Goal: Task Accomplishment & Management: Manage account settings

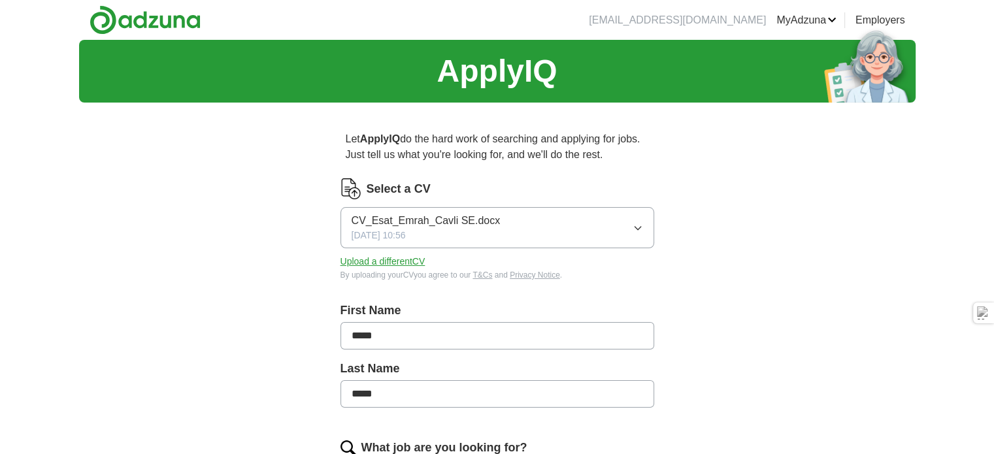
click at [641, 232] on icon "button" at bounding box center [638, 228] width 10 height 10
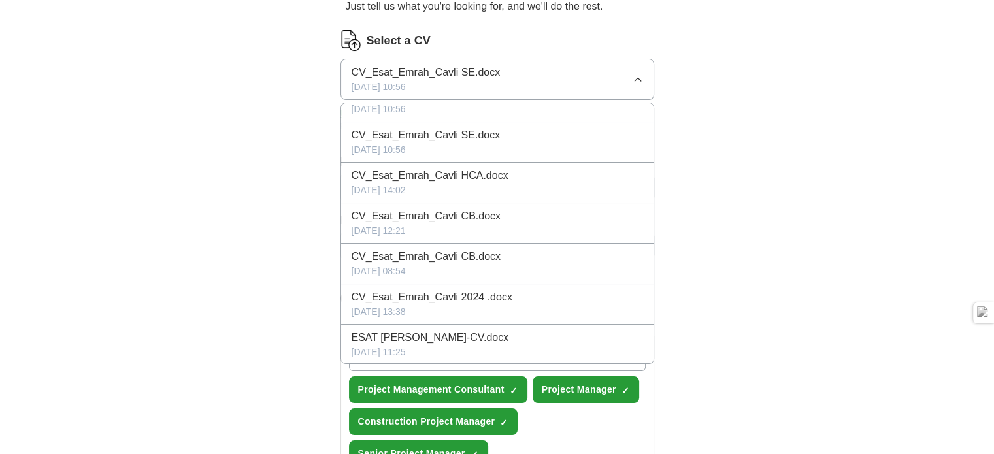
scroll to position [131, 0]
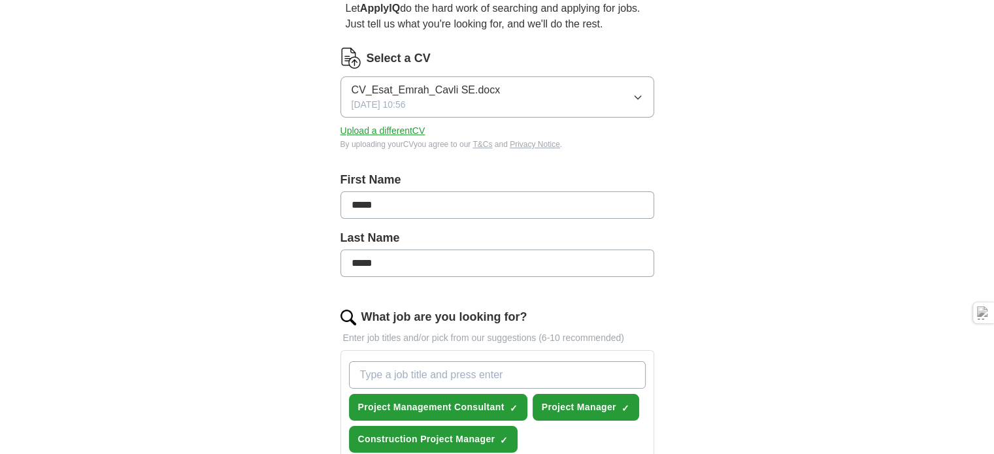
click at [761, 212] on div "ApplyIQ Let ApplyIQ do the hard work of searching and applying for jobs. Just t…" at bounding box center [497, 452] width 837 height 1086
click at [396, 132] on button "Upload a different CV" at bounding box center [383, 131] width 85 height 14
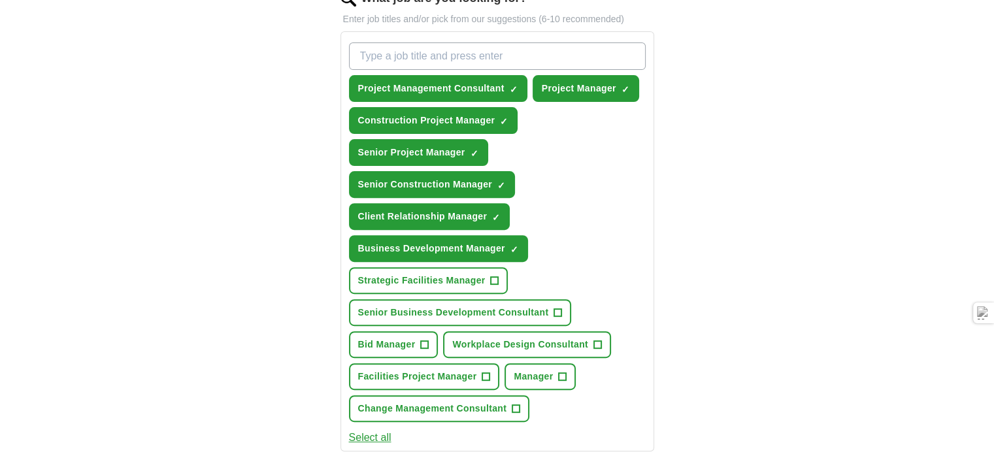
scroll to position [523, 0]
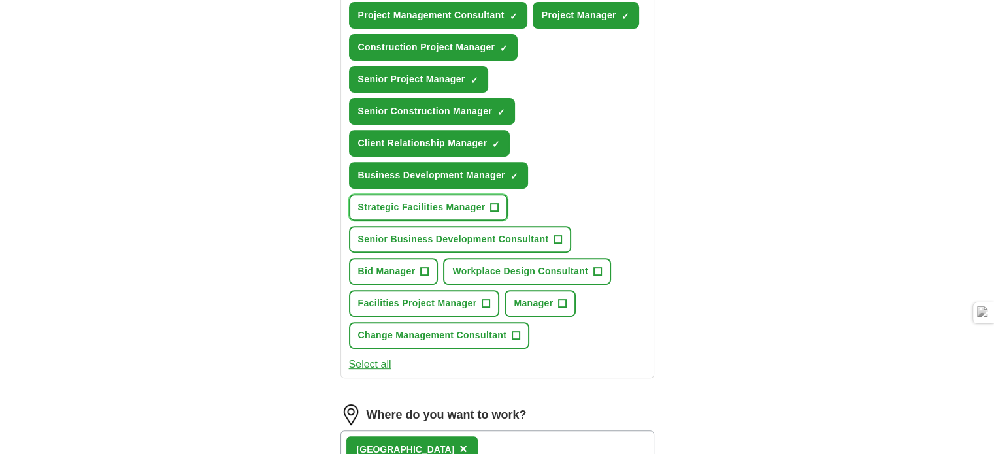
click at [492, 203] on span "+" at bounding box center [495, 208] width 8 height 10
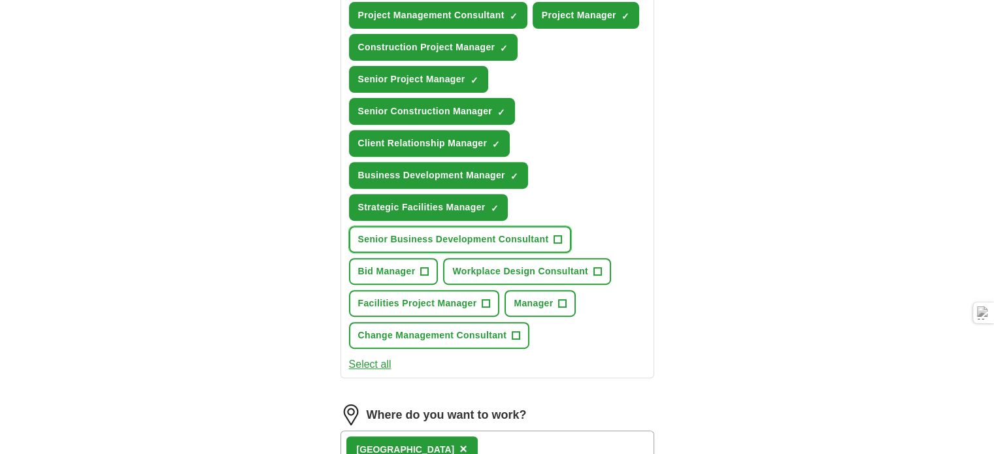
click at [557, 235] on span "+" at bounding box center [558, 240] width 8 height 10
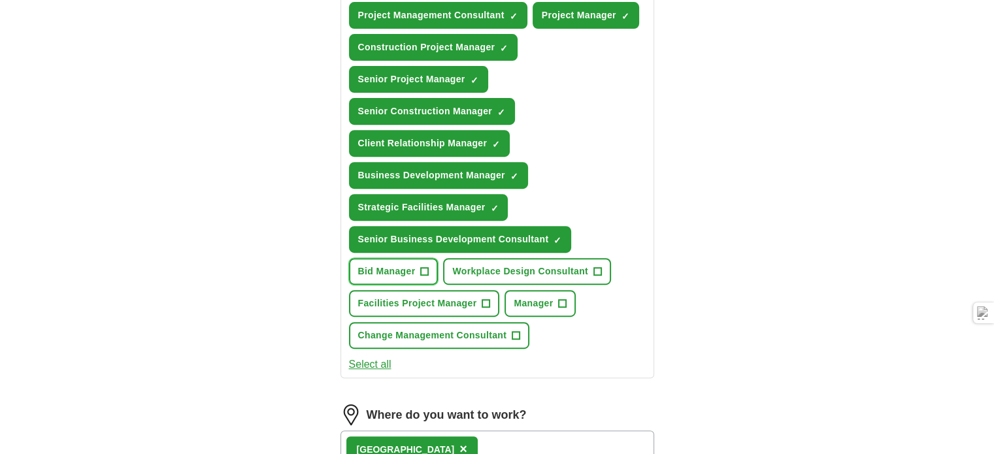
click at [417, 269] on button "Bid Manager +" at bounding box center [394, 271] width 90 height 27
click at [590, 263] on button "Workplace Design Consultant +" at bounding box center [527, 271] width 168 height 27
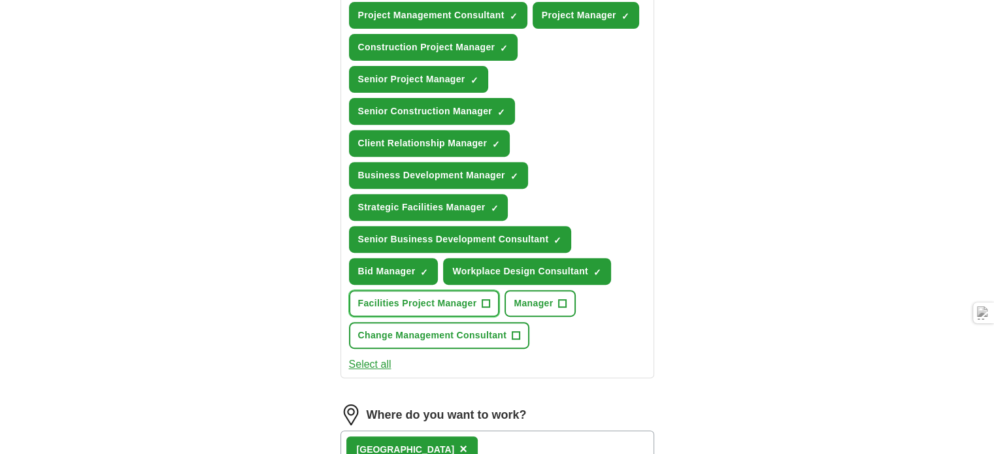
click at [412, 297] on span "Facilities Project Manager" at bounding box center [417, 304] width 119 height 14
click at [547, 300] on span "Manager" at bounding box center [533, 304] width 39 height 14
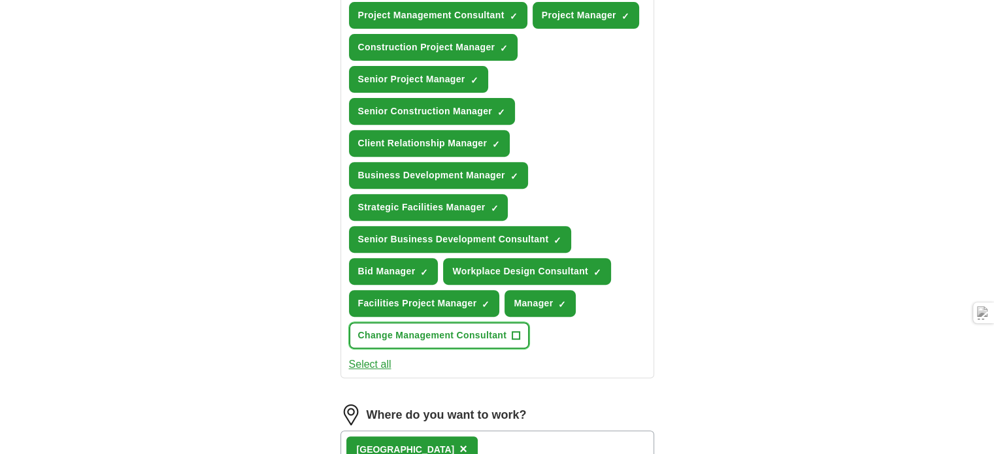
click at [410, 335] on span "Change Management Consultant" at bounding box center [432, 336] width 149 height 14
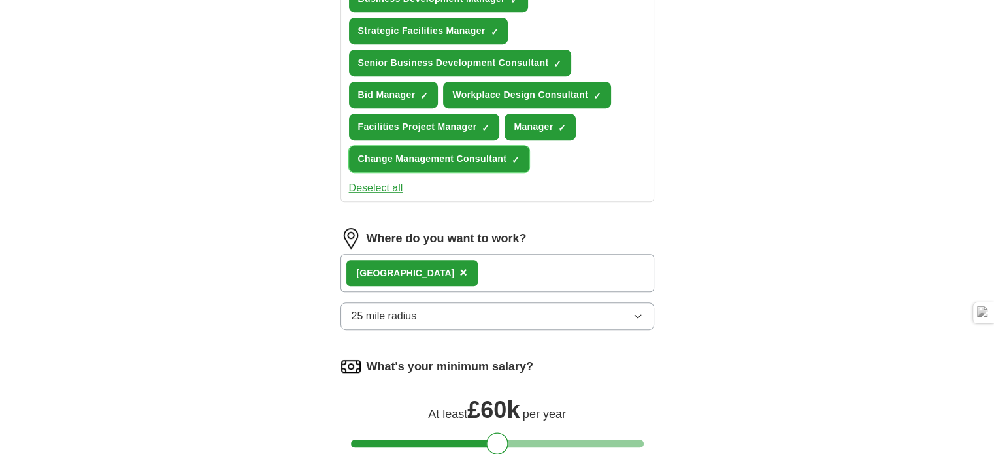
scroll to position [719, 0]
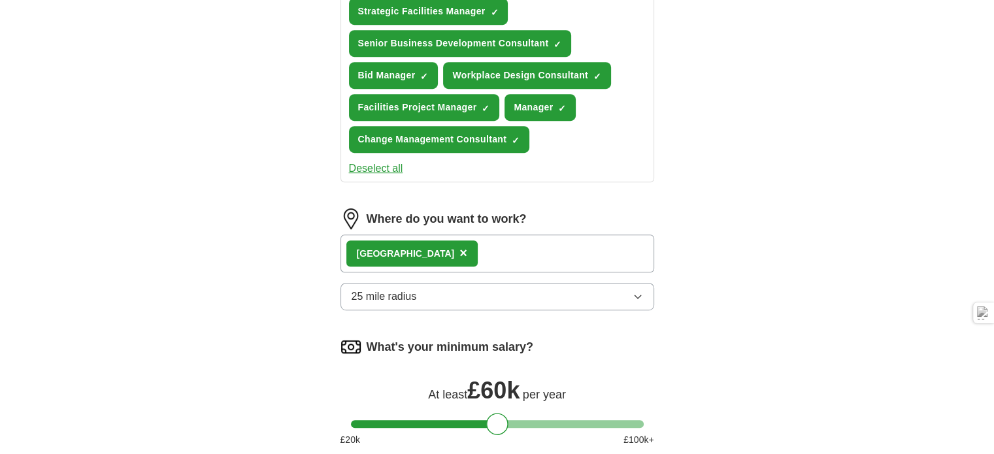
click at [426, 243] on div "London ×" at bounding box center [498, 254] width 314 height 38
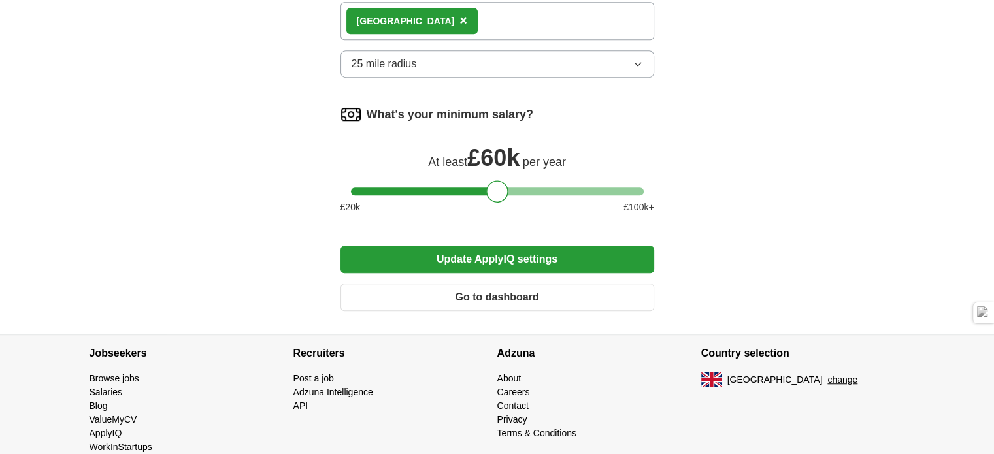
scroll to position [969, 0]
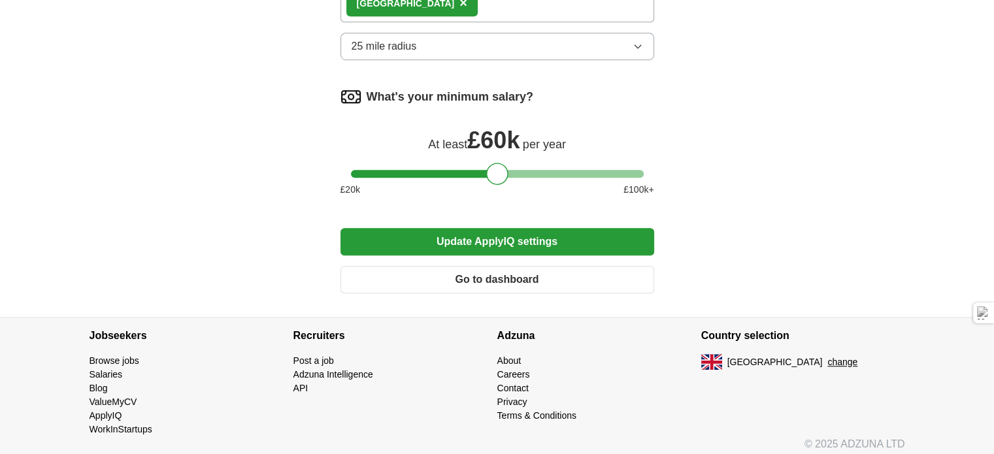
click at [528, 234] on button "Update ApplyIQ settings" at bounding box center [498, 241] width 314 height 27
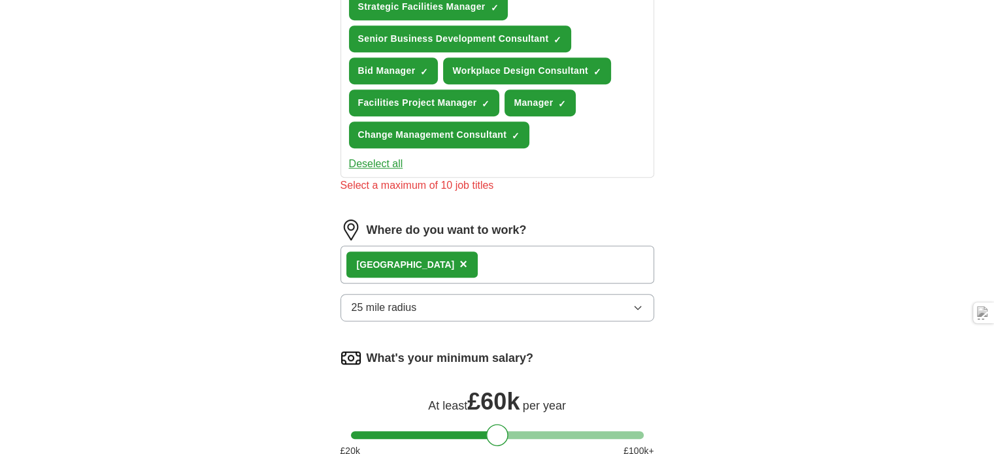
scroll to position [462, 0]
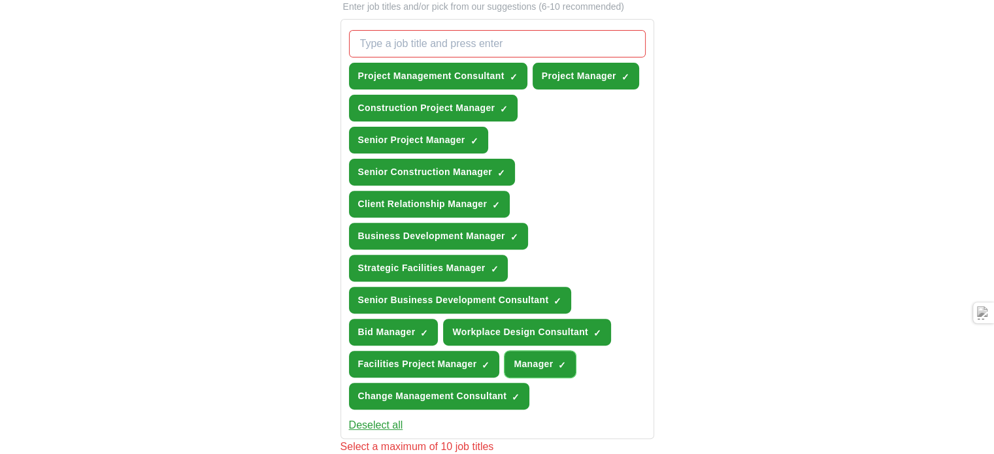
click at [0, 0] on span "×" at bounding box center [0, 0] width 0 height 0
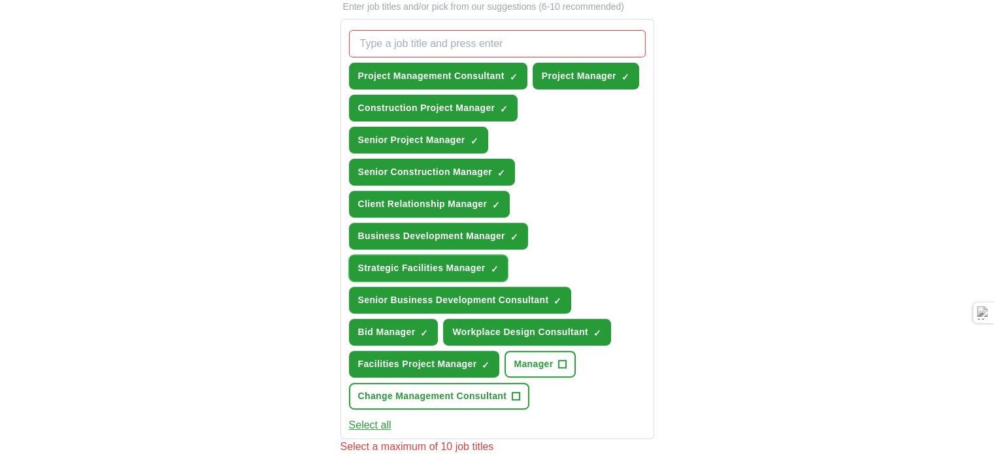
click at [0, 0] on span "×" at bounding box center [0, 0] width 0 height 0
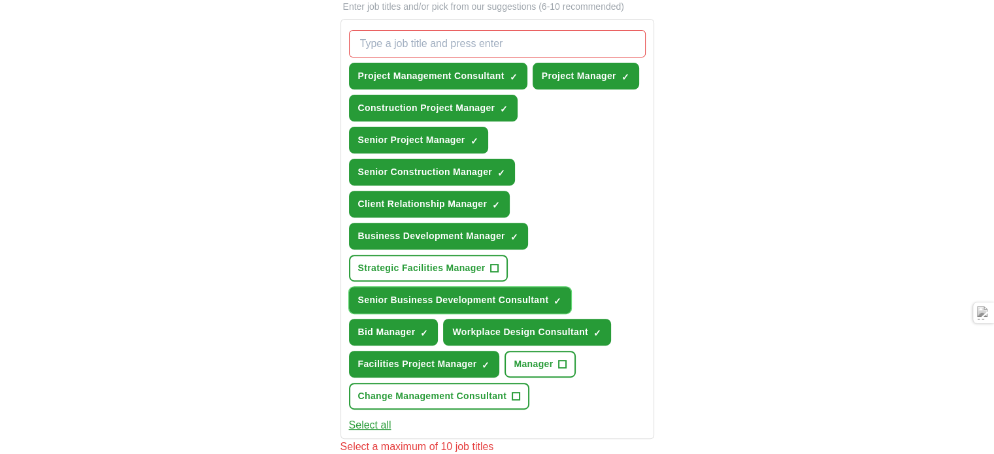
click at [0, 0] on span "×" at bounding box center [0, 0] width 0 height 0
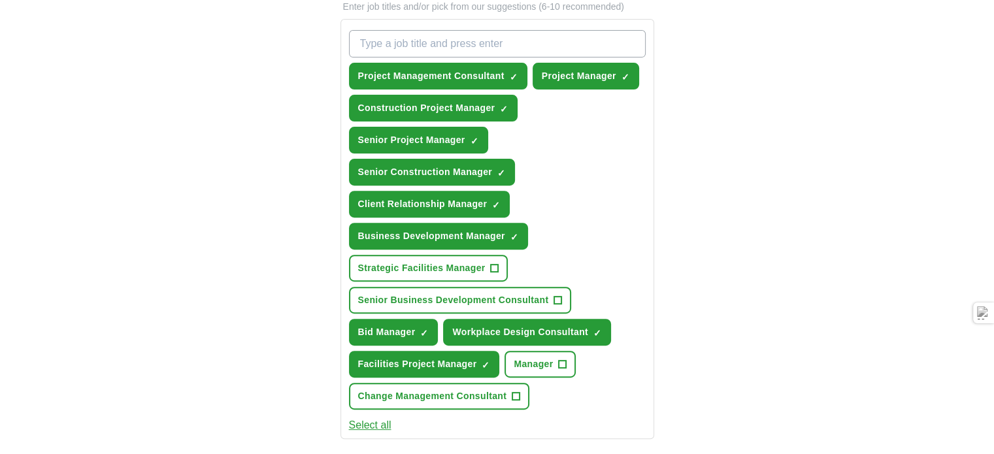
click at [739, 237] on div "ApplyIQ Let ApplyIQ do the hard work of searching and applying for jobs. Just t…" at bounding box center [497, 201] width 837 height 1247
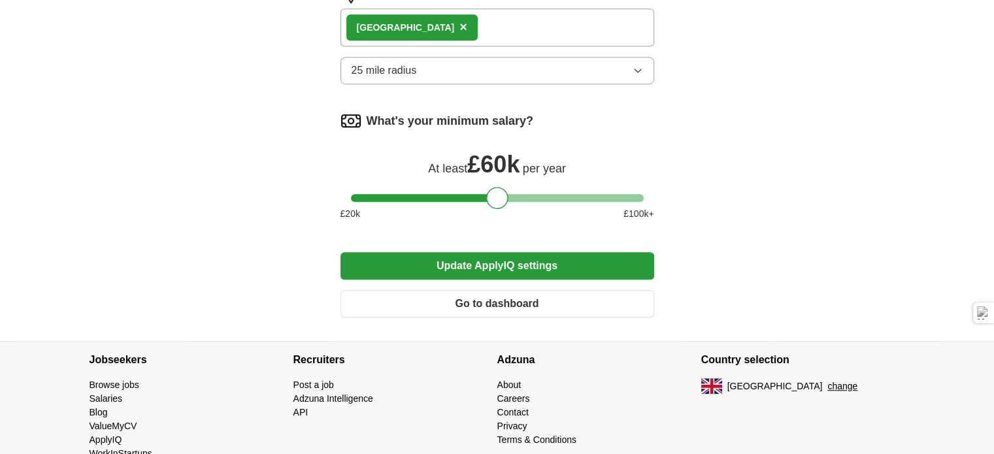
scroll to position [969, 0]
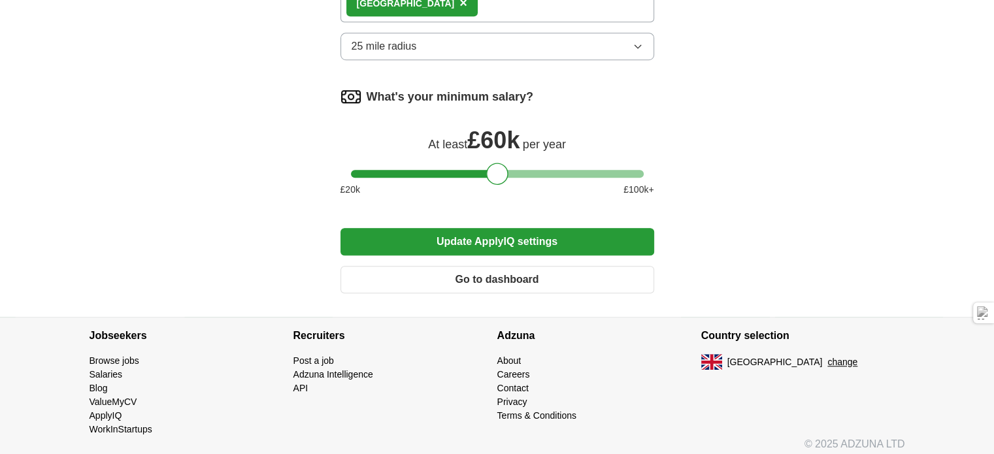
click at [509, 231] on button "Update ApplyIQ settings" at bounding box center [498, 241] width 314 height 27
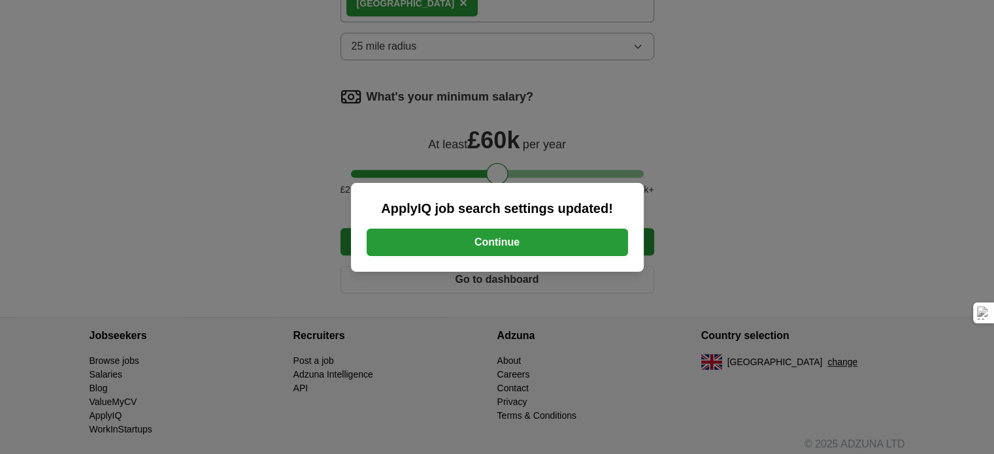
click at [541, 239] on button "Continue" at bounding box center [497, 242] width 261 height 27
